Goal: Task Accomplishment & Management: Use online tool/utility

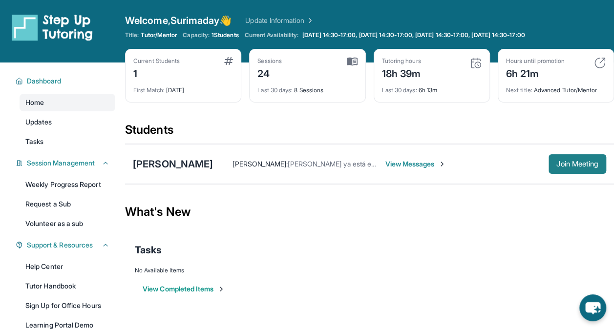
click at [573, 161] on span "Join Meeting" at bounding box center [578, 164] width 42 height 6
click at [584, 182] on div "[PERSON_NAME] [PERSON_NAME] : [PERSON_NAME] ya está en línea View Messages Join…" at bounding box center [369, 164] width 489 height 40
click at [581, 171] on button "Join Meeting" at bounding box center [578, 164] width 58 height 20
click at [589, 161] on span "Join Meeting" at bounding box center [578, 164] width 42 height 6
